Goal: Information Seeking & Learning: Learn about a topic

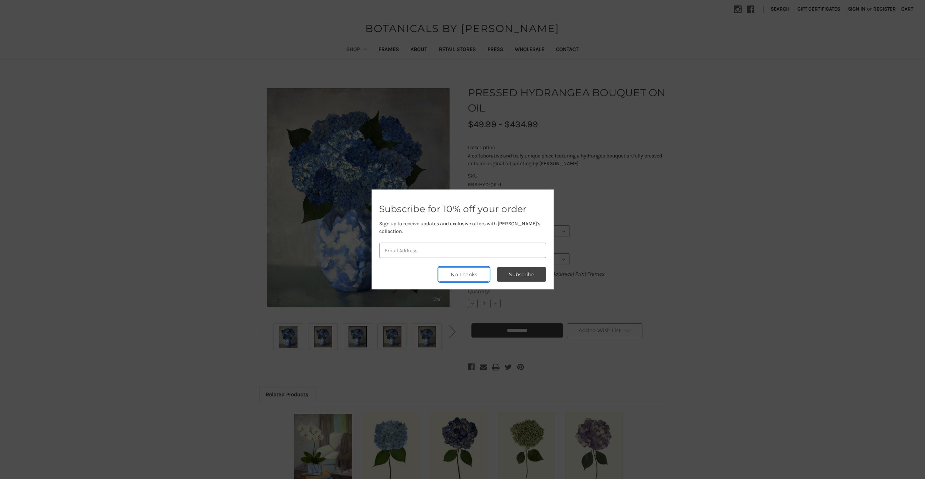
click at [482, 273] on button "No Thanks" at bounding box center [464, 274] width 51 height 15
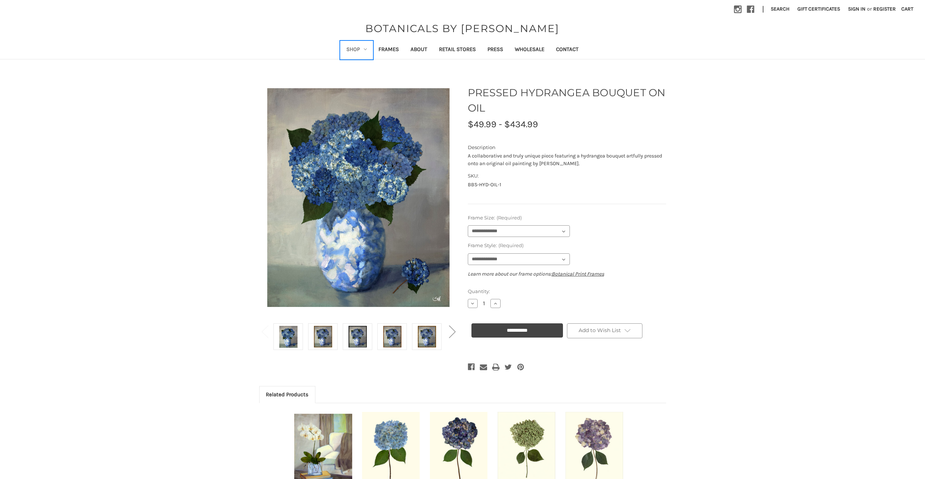
click at [363, 47] on link "Shop" at bounding box center [357, 50] width 32 height 18
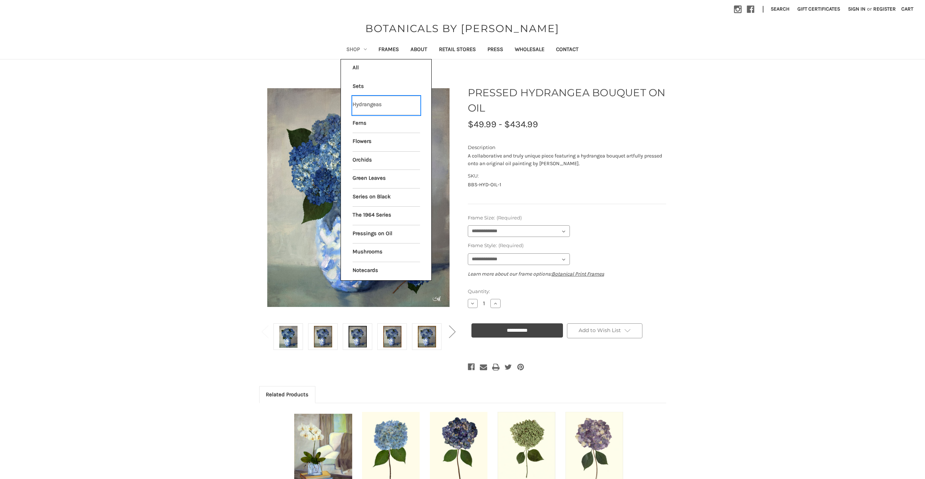
click at [369, 106] on link "Hydrangeas" at bounding box center [386, 105] width 67 height 18
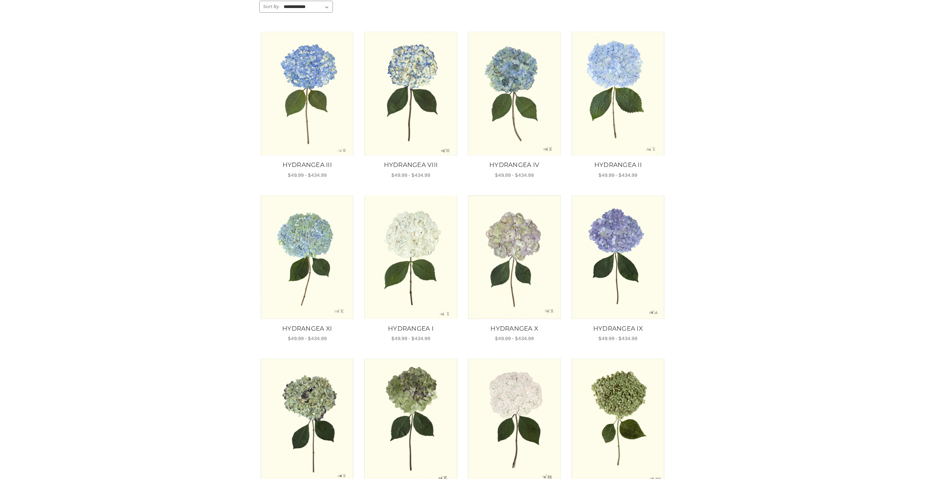
scroll to position [255, 0]
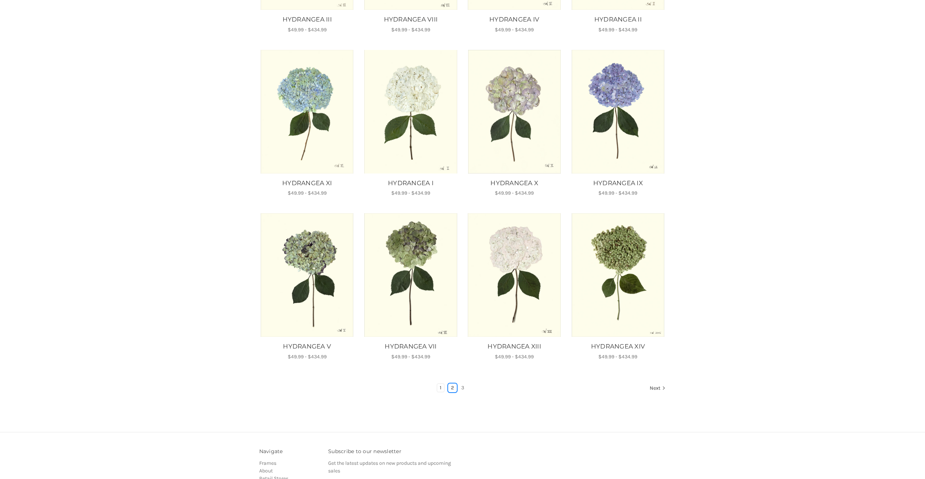
click at [453, 387] on link "2" at bounding box center [453, 388] width 8 height 8
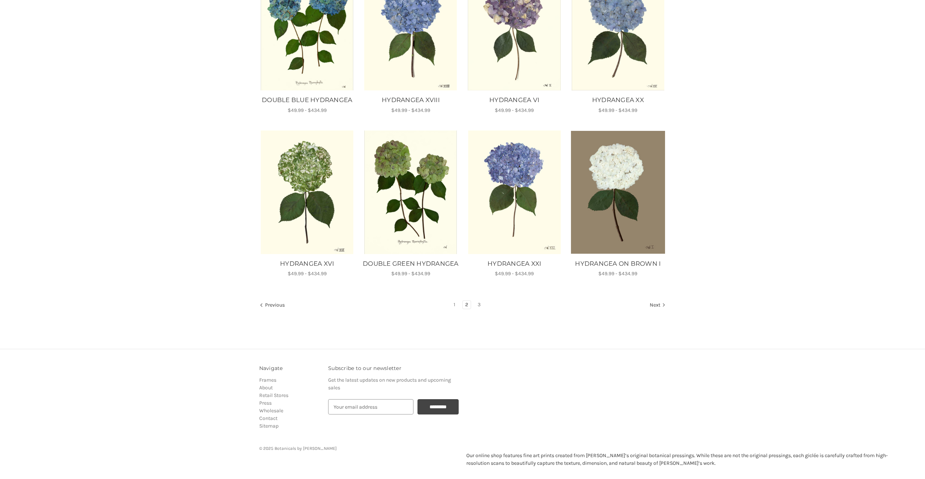
scroll to position [360, 0]
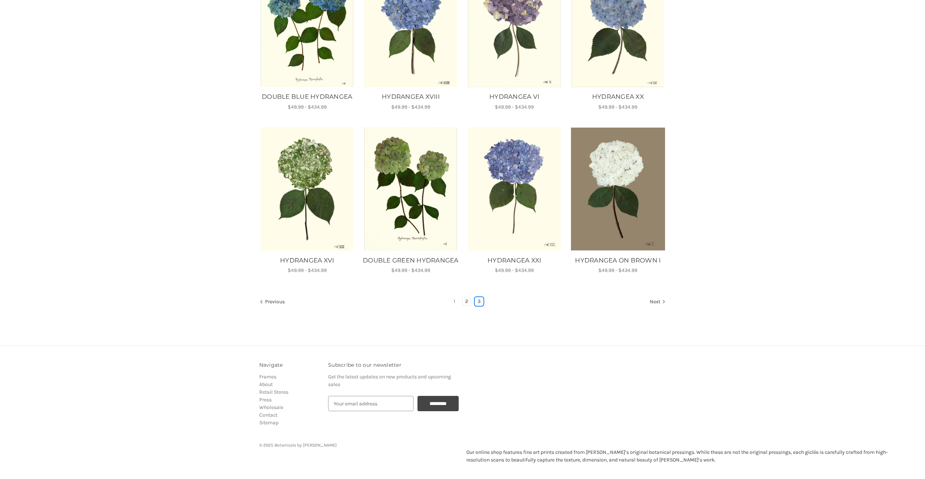
click at [479, 303] on link "3" at bounding box center [479, 302] width 8 height 8
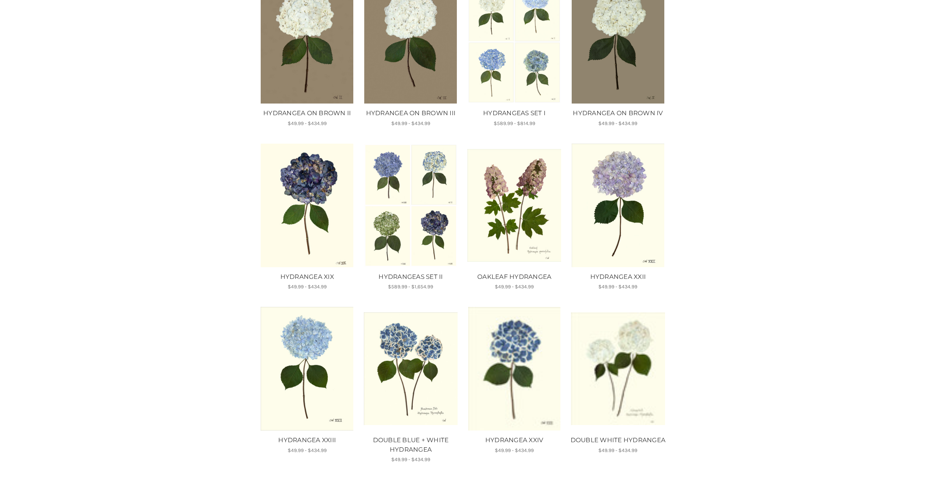
scroll to position [132, 0]
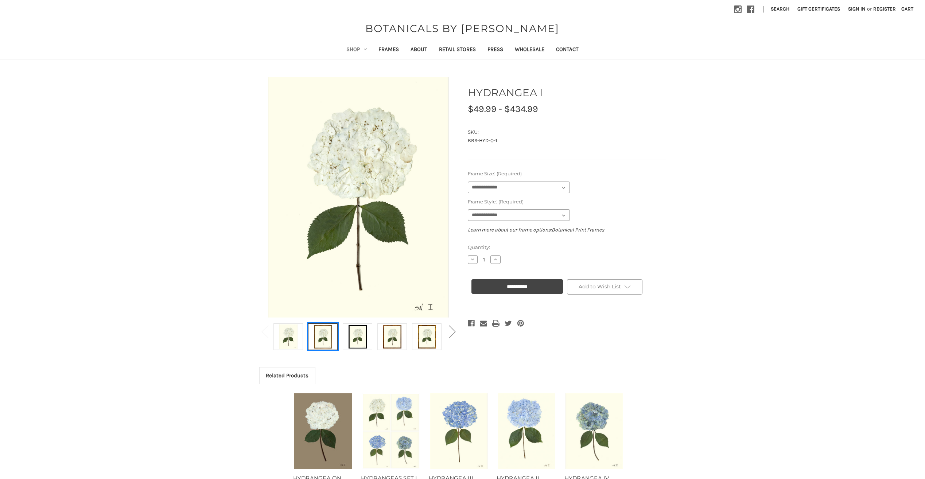
click at [328, 344] on img at bounding box center [323, 337] width 18 height 24
select select "****"
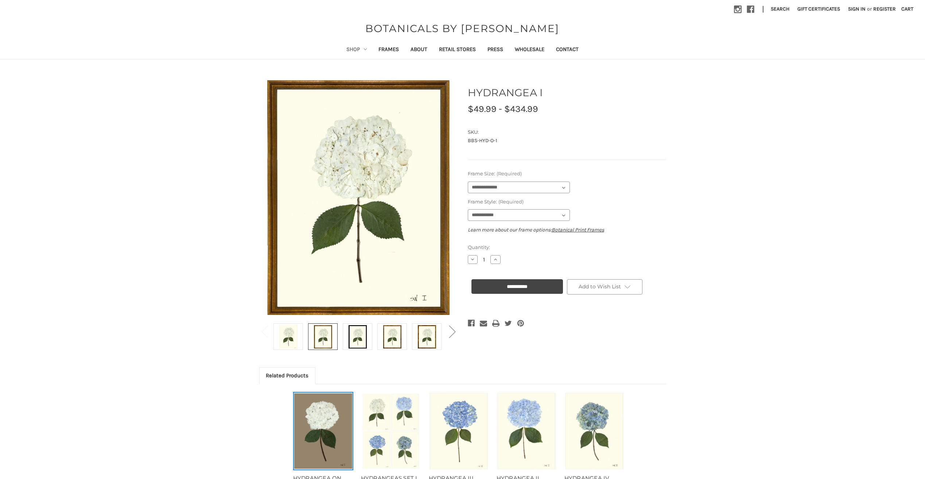
click at [330, 450] on img "HYDRANGEA ON BROWN I, Price range from $49.99 to $434.99\a\a" at bounding box center [323, 432] width 58 height 76
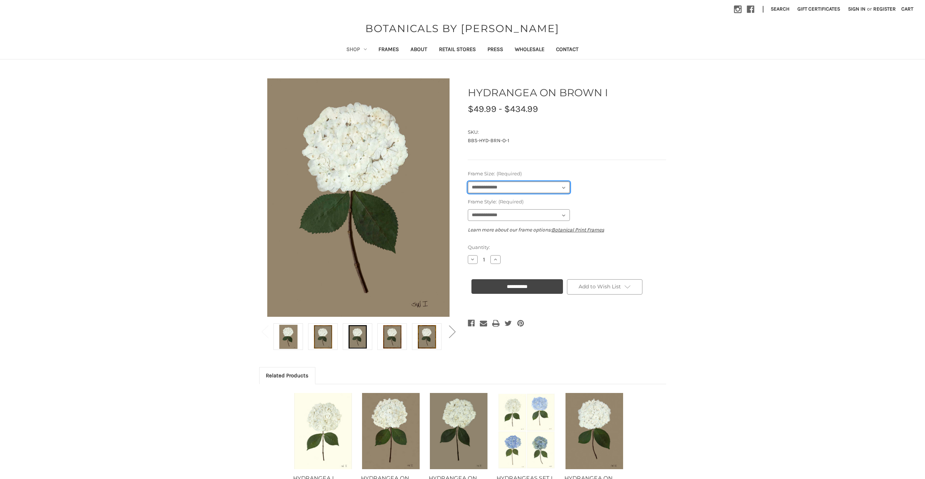
click at [548, 188] on select "**********" at bounding box center [519, 188] width 102 height 12
click at [589, 231] on link "Botanical Print Frames" at bounding box center [578, 230] width 53 height 6
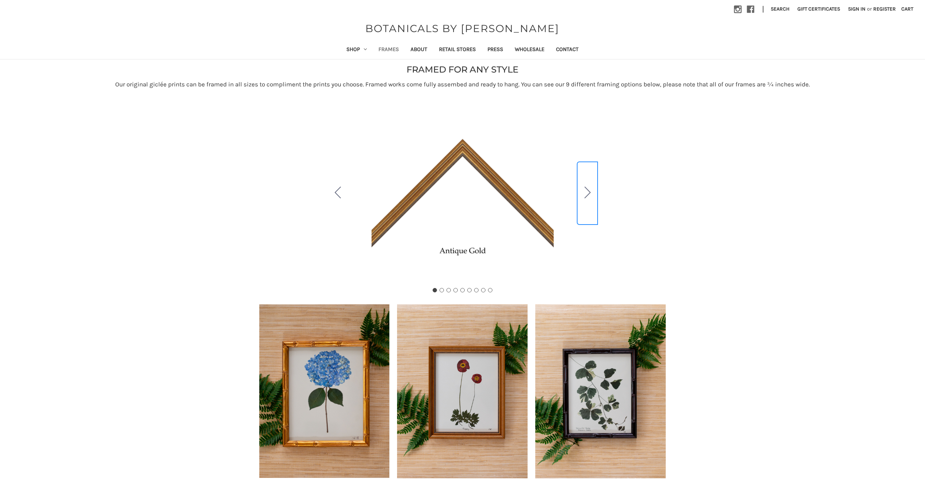
click at [587, 192] on icon "Go to slide 2" at bounding box center [588, 193] width 6 height 12
click at [587, 191] on icon "Go to slide 3" at bounding box center [588, 193] width 6 height 12
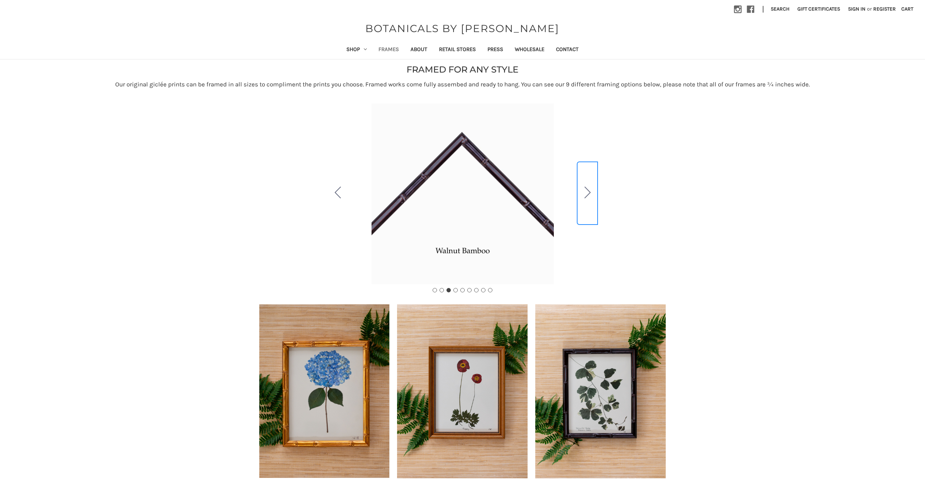
click at [589, 190] on icon "Go to slide 4" at bounding box center [588, 193] width 6 height 12
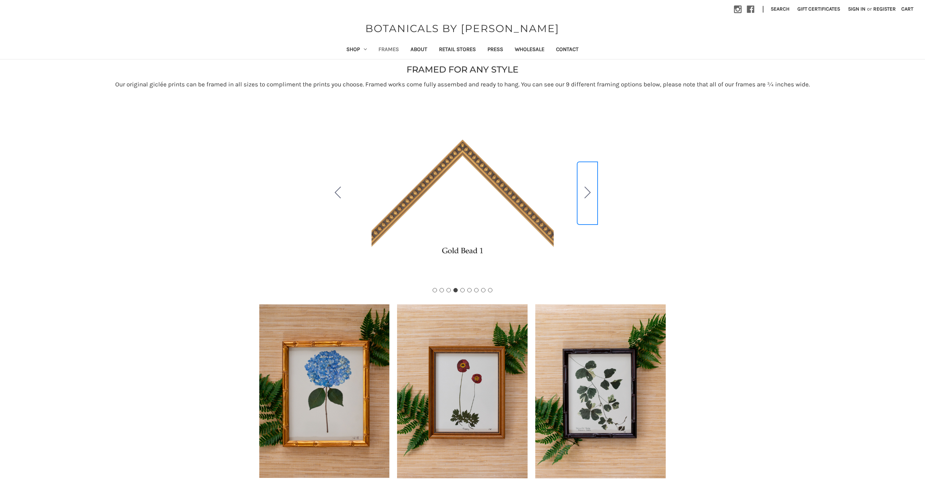
click at [589, 190] on icon "Go to slide 5" at bounding box center [588, 193] width 6 height 12
click at [589, 190] on icon "Go to slide 6" at bounding box center [588, 193] width 6 height 12
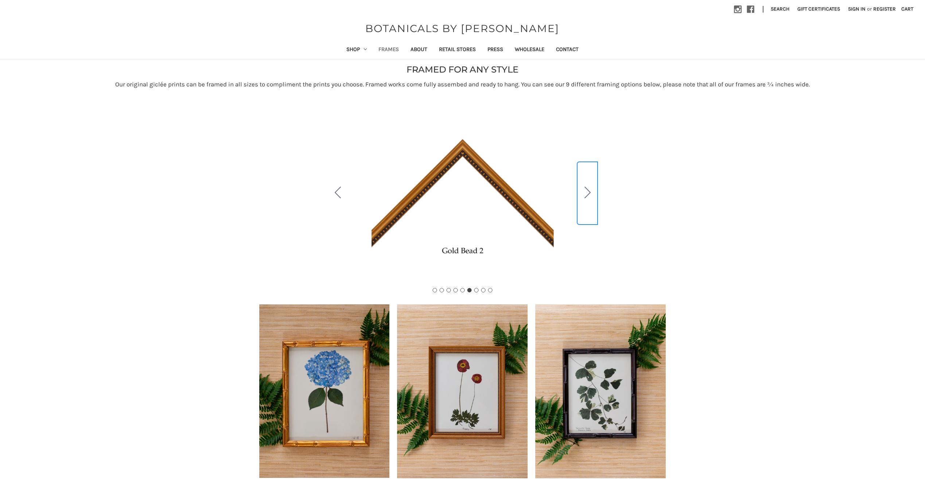
click at [589, 190] on icon "Go to slide 7" at bounding box center [588, 193] width 6 height 12
click at [589, 190] on icon "Go to slide 8" at bounding box center [588, 193] width 6 height 12
